Goal: Transaction & Acquisition: Subscribe to service/newsletter

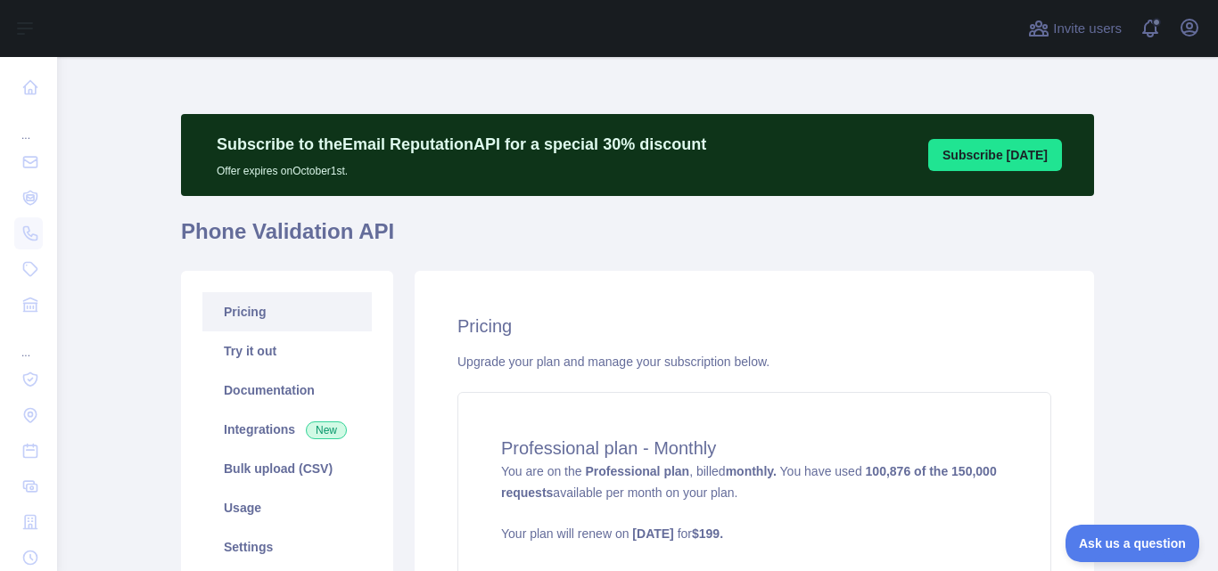
click at [799, 119] on div "Subscribe to the Email Reputation API for a special 30 % discount Offer expires…" at bounding box center [637, 155] width 913 height 82
